Goal: Task Accomplishment & Management: Use online tool/utility

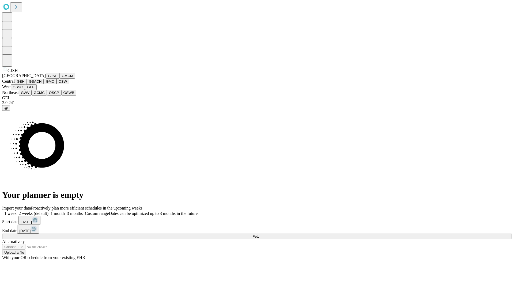
click at [46, 79] on button "GJSH" at bounding box center [53, 76] width 14 height 6
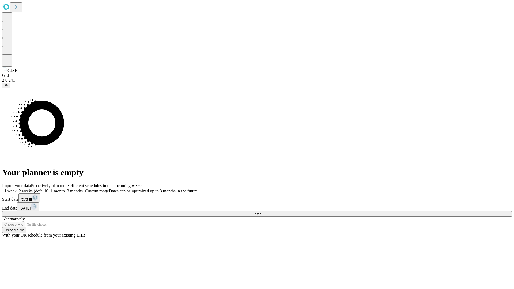
click at [65, 189] on label "1 month" at bounding box center [56, 191] width 16 height 5
click at [261, 212] on span "Fetch" at bounding box center [256, 214] width 9 height 4
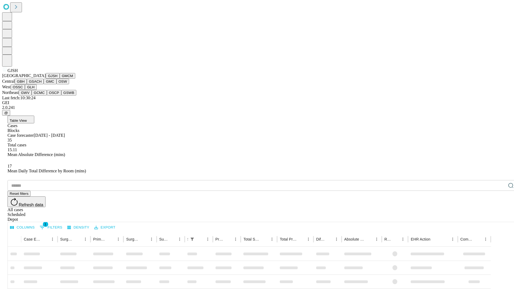
click at [60, 79] on button "GMCM" at bounding box center [68, 76] width 16 height 6
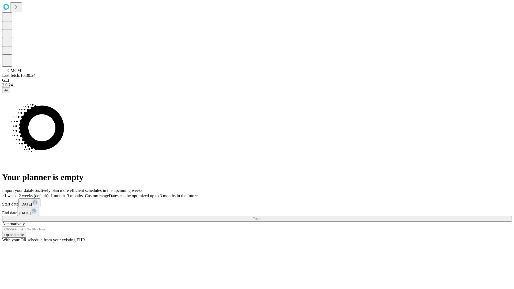
click at [65, 193] on label "1 month" at bounding box center [56, 195] width 16 height 5
click at [261, 217] on span "Fetch" at bounding box center [256, 219] width 9 height 4
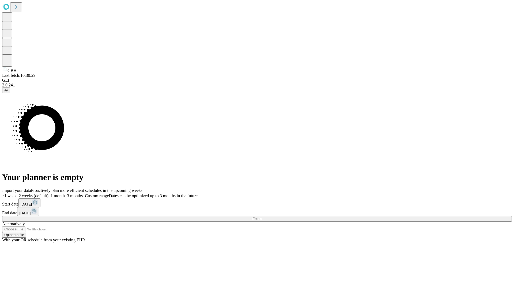
click at [65, 193] on label "1 month" at bounding box center [56, 195] width 16 height 5
click at [261, 217] on span "Fetch" at bounding box center [256, 219] width 9 height 4
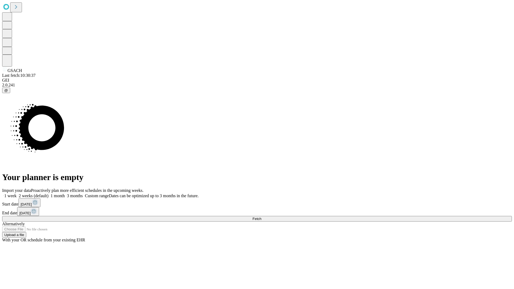
click at [261, 217] on span "Fetch" at bounding box center [256, 219] width 9 height 4
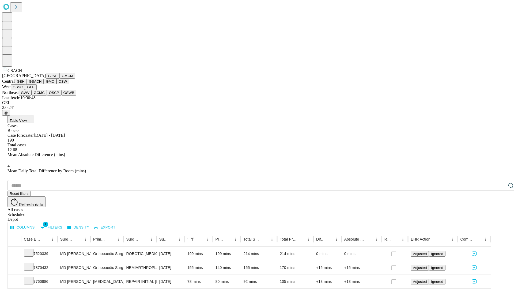
click at [44, 84] on button "GMC" at bounding box center [50, 82] width 13 height 6
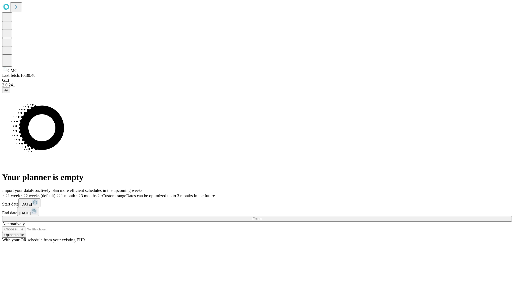
click at [75, 193] on label "1 month" at bounding box center [65, 195] width 20 height 5
click at [261, 217] on span "Fetch" at bounding box center [256, 219] width 9 height 4
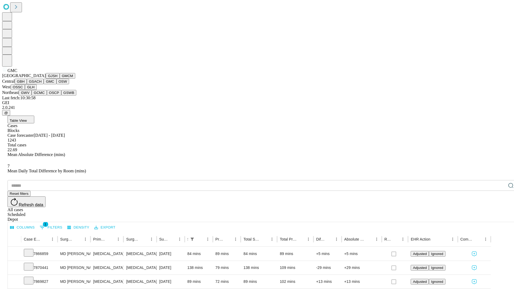
click at [56, 84] on button "OSW" at bounding box center [62, 82] width 13 height 6
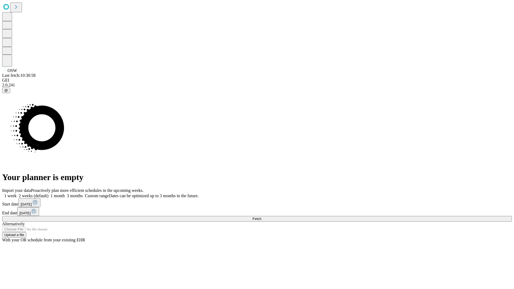
click at [65, 193] on label "1 month" at bounding box center [56, 195] width 16 height 5
click at [261, 217] on span "Fetch" at bounding box center [256, 219] width 9 height 4
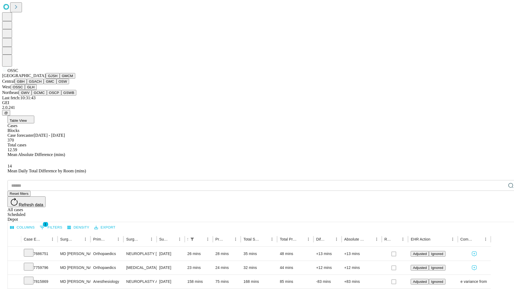
click at [36, 90] on button "GLH" at bounding box center [31, 87] width 12 height 6
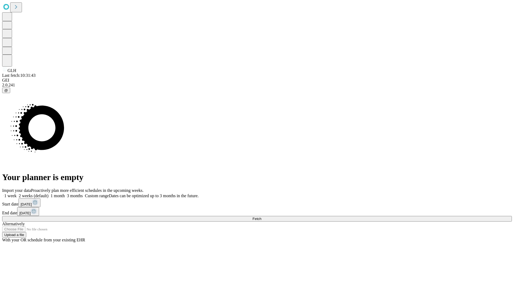
click at [65, 193] on label "1 month" at bounding box center [56, 195] width 16 height 5
click at [261, 217] on span "Fetch" at bounding box center [256, 219] width 9 height 4
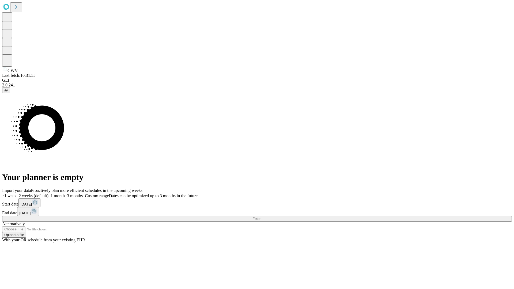
click at [65, 193] on label "1 month" at bounding box center [56, 195] width 16 height 5
click at [261, 217] on span "Fetch" at bounding box center [256, 219] width 9 height 4
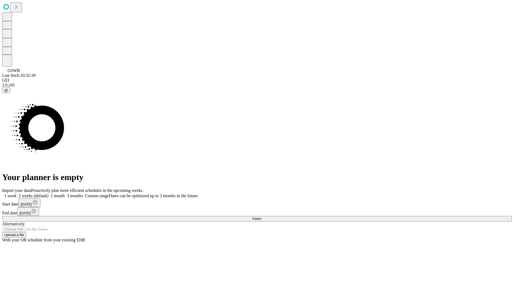
click at [65, 193] on label "1 month" at bounding box center [56, 195] width 16 height 5
click at [261, 217] on span "Fetch" at bounding box center [256, 219] width 9 height 4
